Goal: Transaction & Acquisition: Purchase product/service

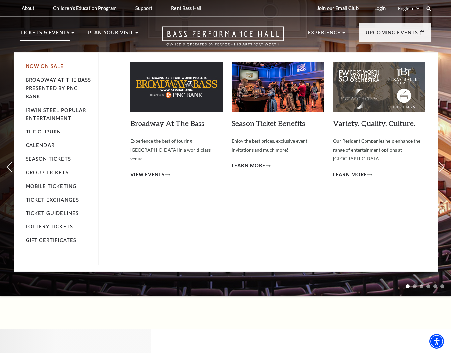
click at [57, 64] on link "Now On Sale" at bounding box center [45, 66] width 38 height 6
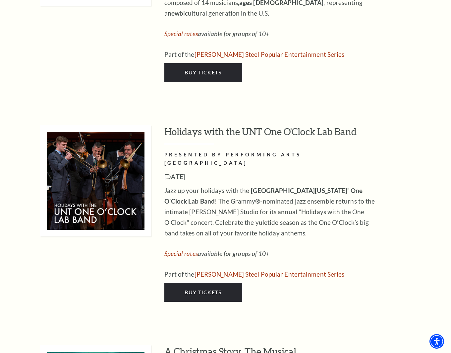
scroll to position [2587, 0]
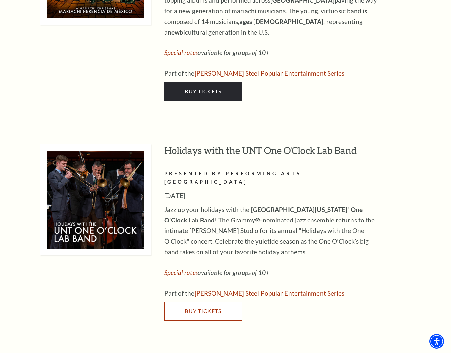
click at [228, 302] on link "Buy Tickets" at bounding box center [204, 311] width 78 height 19
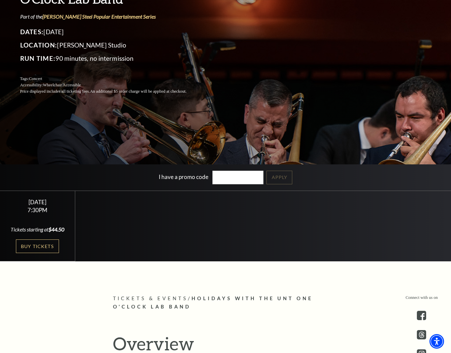
scroll to position [133, 0]
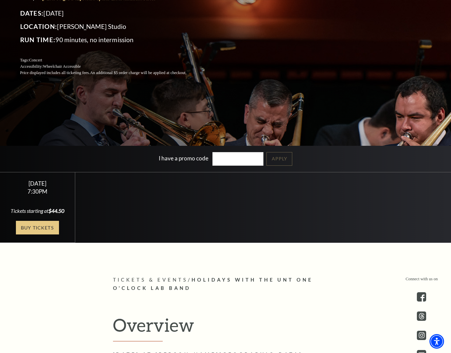
click at [50, 224] on link "Buy Tickets" at bounding box center [37, 228] width 43 height 14
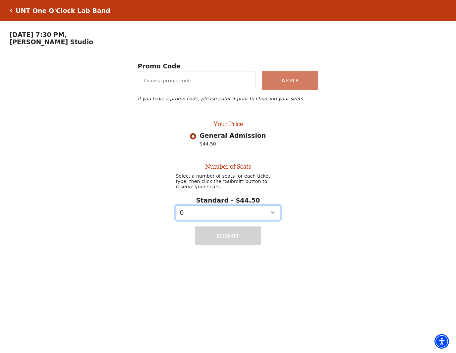
click at [273, 213] on select "0 1" at bounding box center [228, 212] width 105 height 15
select select "1"
click at [176, 205] on select "0 1" at bounding box center [228, 212] width 105 height 15
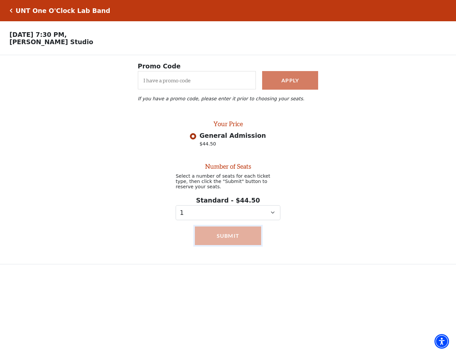
click at [242, 238] on button "Submit" at bounding box center [228, 235] width 67 height 19
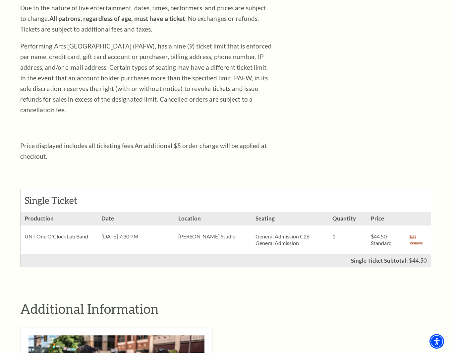
scroll to position [133, 0]
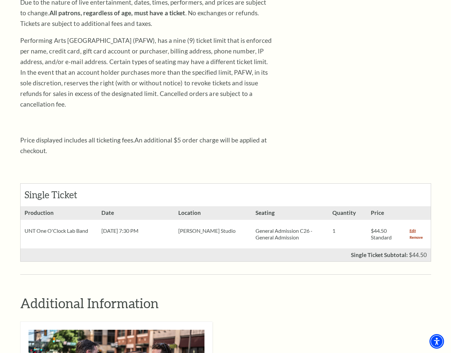
click at [413, 234] on link "Remove" at bounding box center [416, 237] width 13 height 7
